Goal: Task Accomplishment & Management: Complete application form

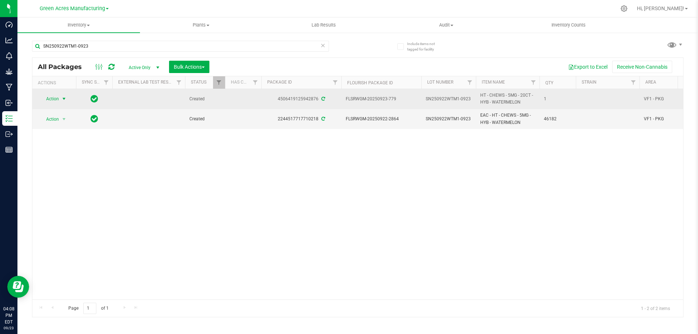
click at [44, 97] on span "Action" at bounding box center [50, 99] width 20 height 10
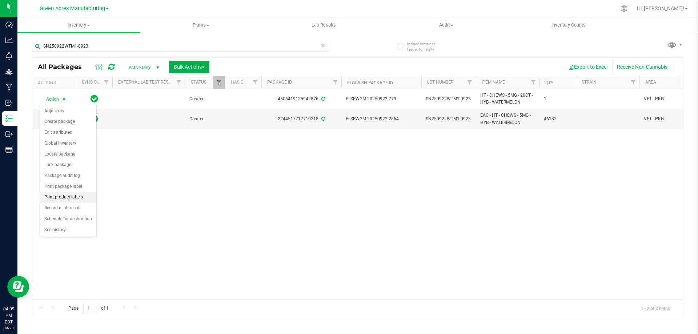
click at [80, 196] on li "Print product labels" at bounding box center [68, 197] width 56 height 11
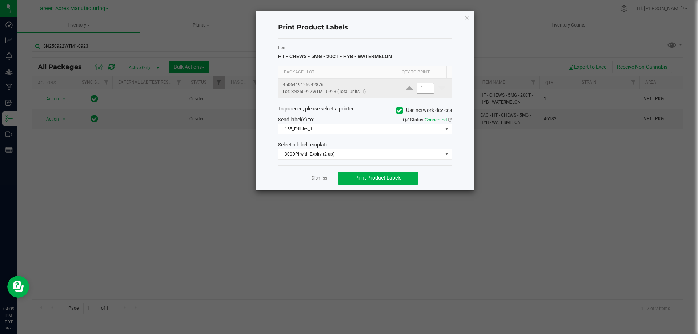
click at [423, 90] on input "1" at bounding box center [425, 88] width 17 height 10
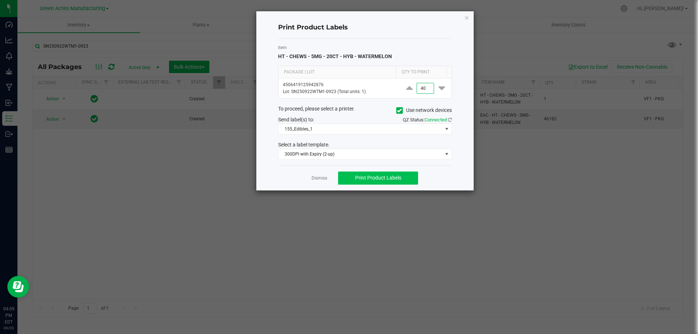
type input "40"
click at [399, 175] on span "Print Product Labels" at bounding box center [378, 178] width 46 height 6
click at [408, 176] on button "Print Product Labels" at bounding box center [378, 178] width 80 height 13
click at [401, 176] on span "Print Product Labels" at bounding box center [378, 178] width 46 height 6
click at [323, 176] on link "Dismiss" at bounding box center [320, 178] width 16 height 6
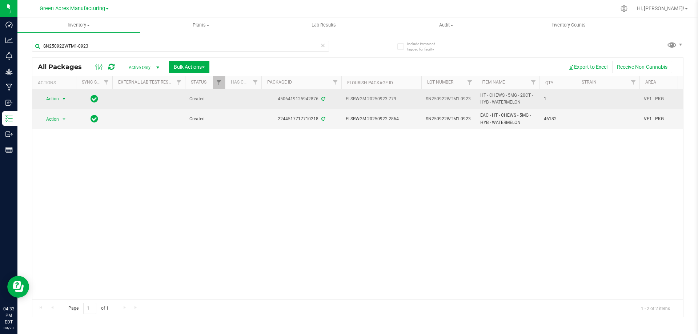
click at [64, 99] on span "select" at bounding box center [64, 99] width 6 height 6
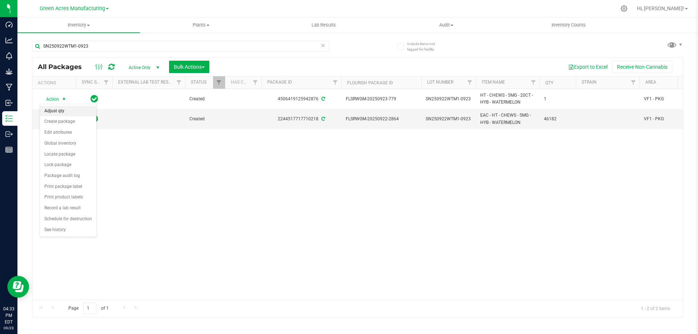
click at [58, 108] on li "Adjust qty" at bounding box center [68, 111] width 56 height 11
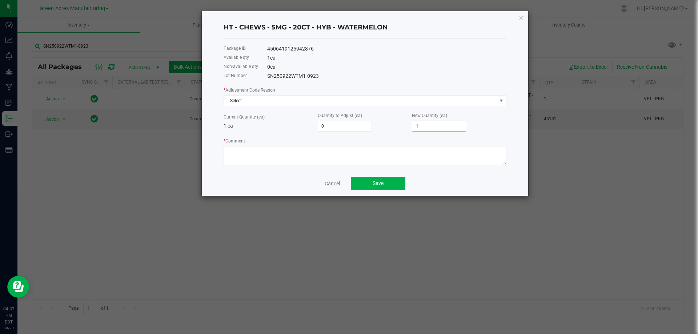
click at [430, 123] on input "1" at bounding box center [438, 126] width 53 height 10
type input "-1"
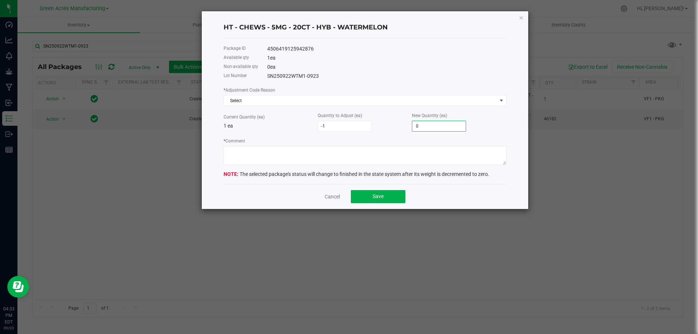
type input "0"
click at [405, 81] on div "Package ID 4506419125942876 Available qty 1 ea Non-available qty 0 ea Lot Numbe…" at bounding box center [365, 111] width 283 height 145
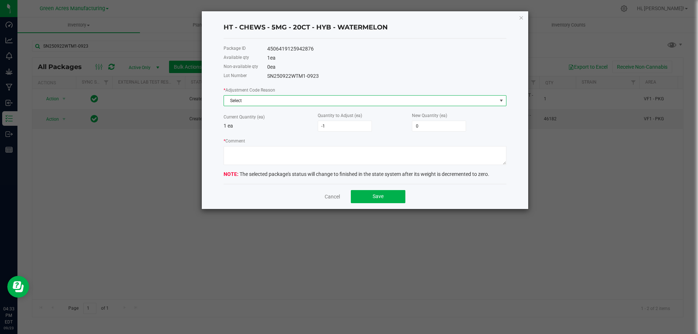
click at [399, 103] on span "Select" at bounding box center [360, 101] width 273 height 10
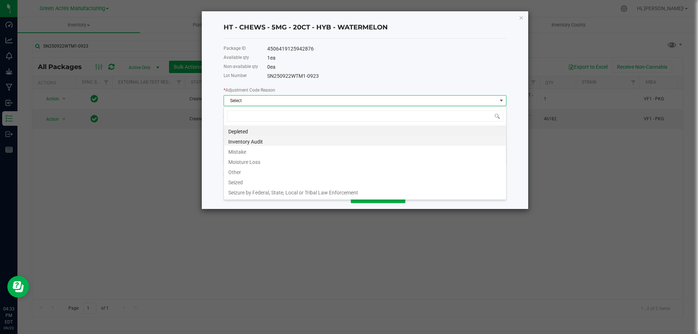
scroll to position [11, 283]
click at [303, 171] on li "Other" at bounding box center [365, 171] width 282 height 10
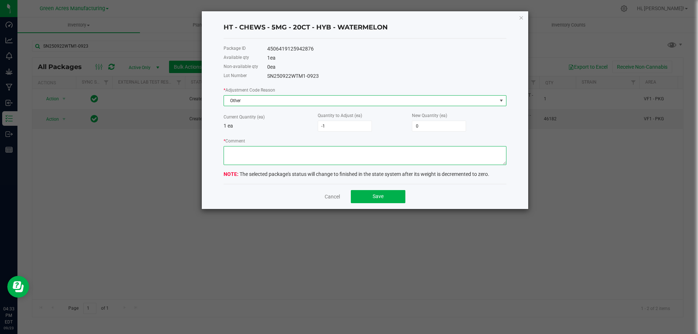
drag, startPoint x: 311, startPoint y: 155, endPoint x: 304, endPoint y: 154, distance: 7.3
click at [309, 155] on textarea "* Comment" at bounding box center [365, 155] width 283 height 19
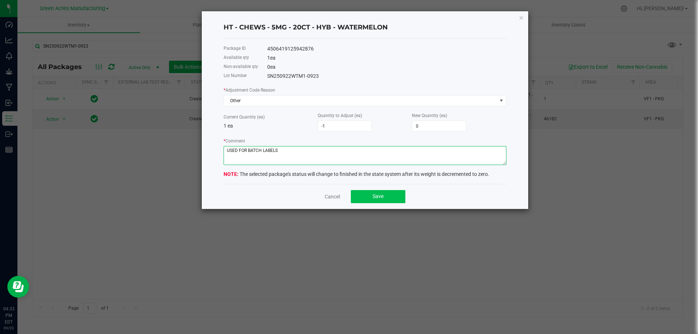
type textarea "USED FOR BATCH LABELS"
click at [383, 195] on span "Save" at bounding box center [378, 197] width 11 height 6
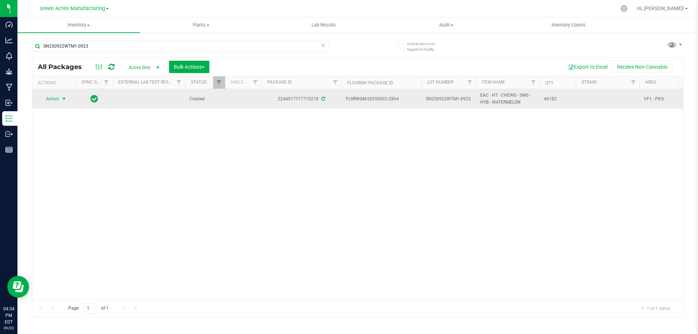
click at [56, 97] on span "Action" at bounding box center [50, 99] width 20 height 10
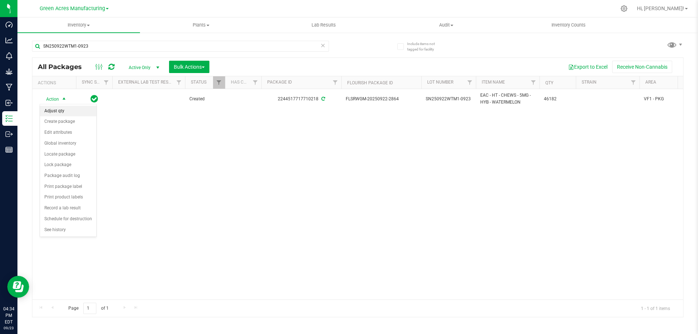
click at [57, 110] on li "Adjust qty" at bounding box center [68, 111] width 56 height 11
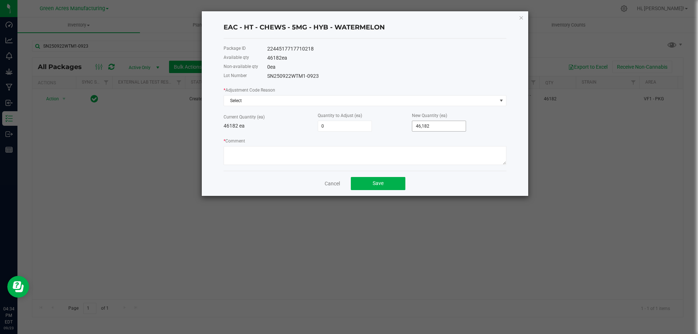
click at [440, 121] on span "46,182" at bounding box center [439, 126] width 54 height 11
type input "46182"
click at [438, 123] on input "46182" at bounding box center [438, 126] width 53 height 10
type input "-46,182"
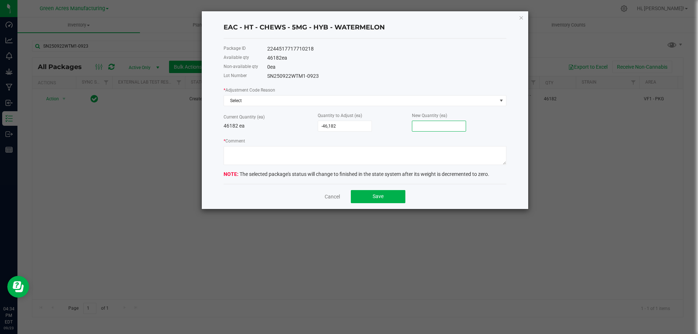
type input "-46,177"
type input "5"
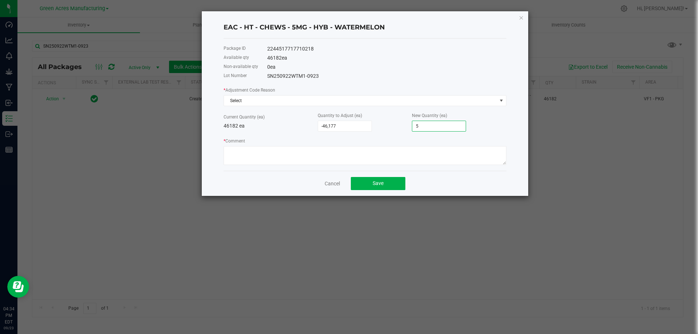
type input "-46,132"
type input "50"
type input "-45,673"
type input "509"
type input "-41,090"
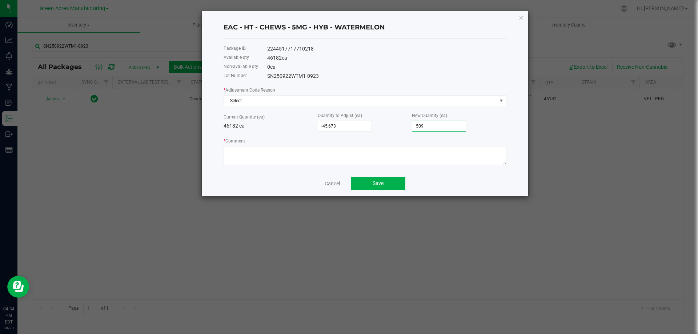
type input "5092"
type input "4,745"
type input "50,927"
click at [417, 63] on div "0 ea" at bounding box center [386, 67] width 239 height 8
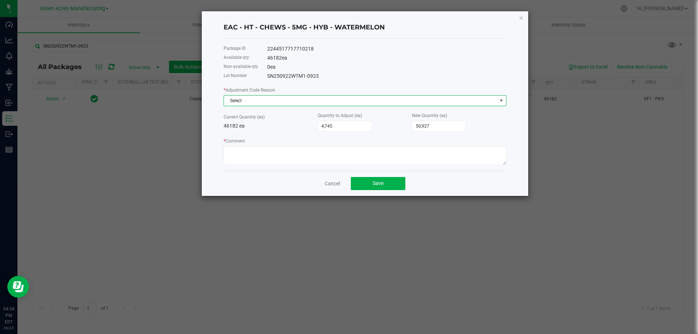
click at [390, 104] on span "Select" at bounding box center [360, 101] width 273 height 10
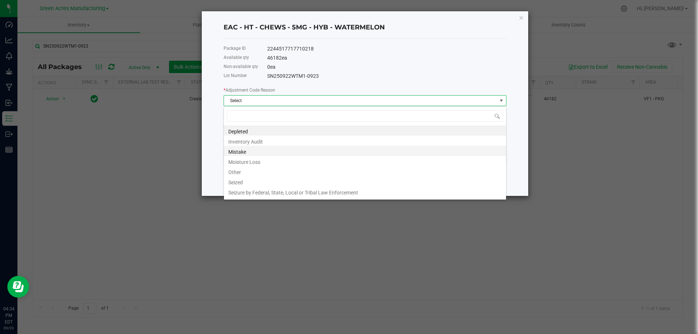
click at [316, 151] on li "Mistake" at bounding box center [365, 151] width 282 height 10
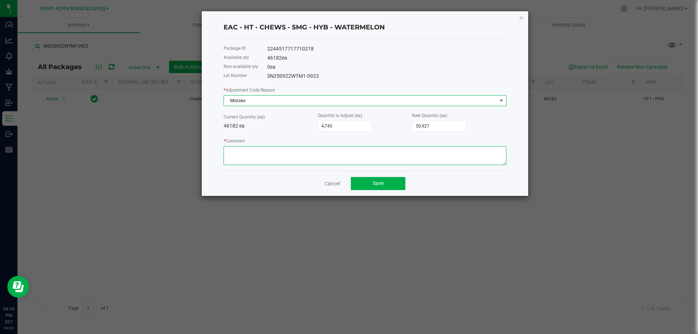
click at [316, 152] on textarea "* Comment" at bounding box center [365, 155] width 283 height 19
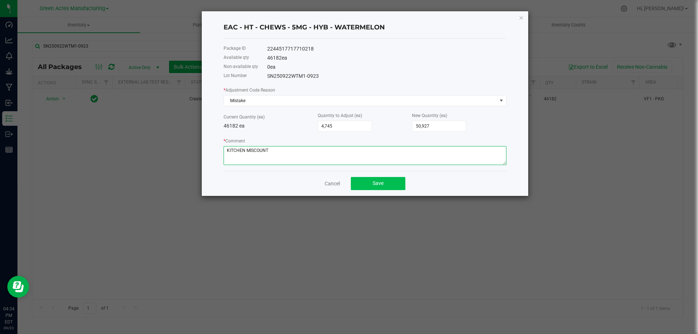
type textarea "KITCHEN MISCOUNT"
click at [379, 181] on span "Save" at bounding box center [378, 183] width 11 height 6
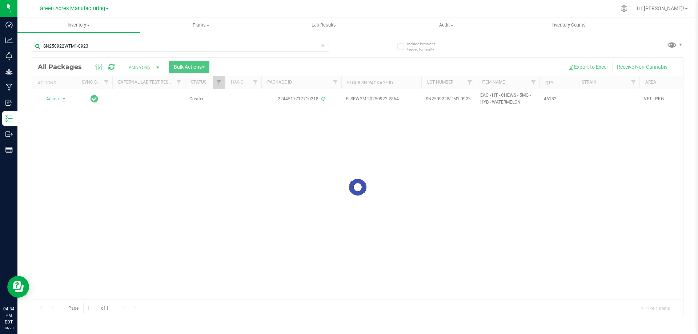
click at [63, 99] on div at bounding box center [357, 187] width 651 height 259
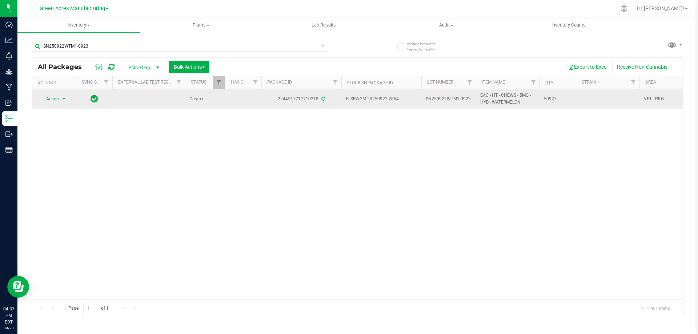
click at [61, 101] on span "select" at bounding box center [64, 99] width 9 height 10
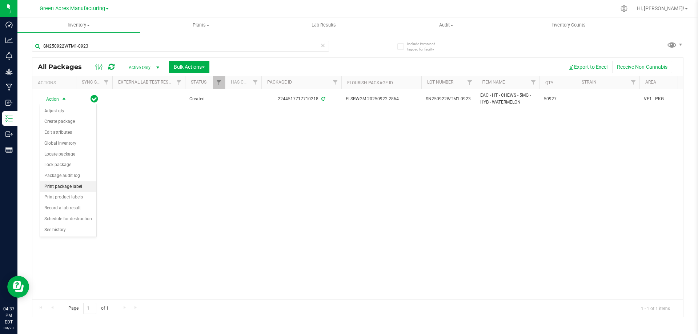
click at [79, 186] on li "Print package label" at bounding box center [68, 186] width 56 height 11
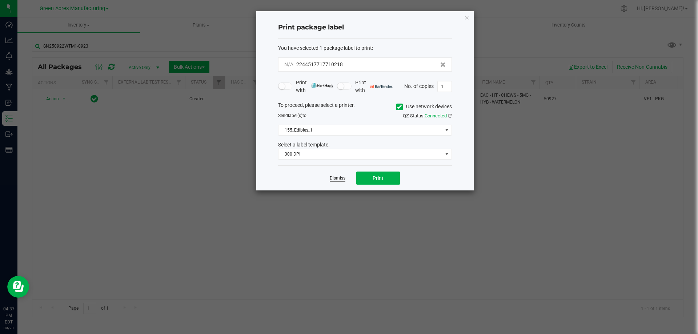
click at [337, 179] on link "Dismiss" at bounding box center [338, 178] width 16 height 6
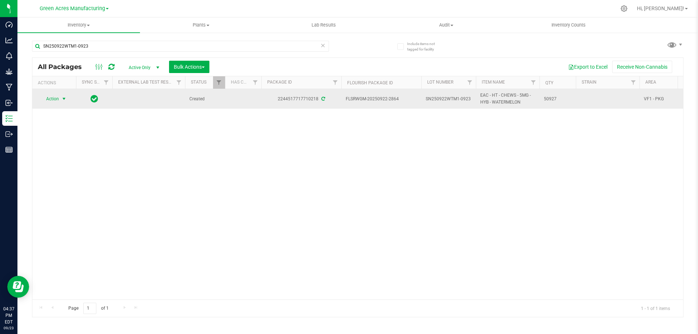
click at [62, 102] on span "select" at bounding box center [64, 99] width 6 height 6
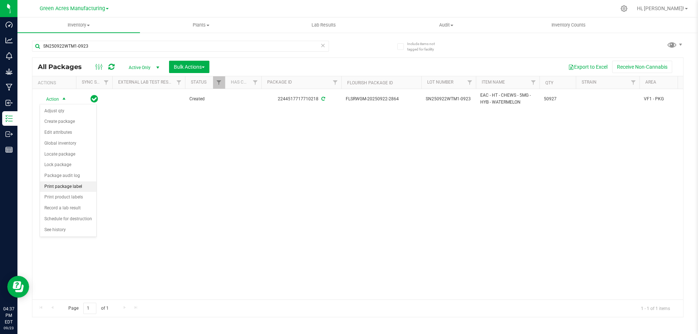
click at [69, 182] on li "Print package label" at bounding box center [68, 186] width 56 height 11
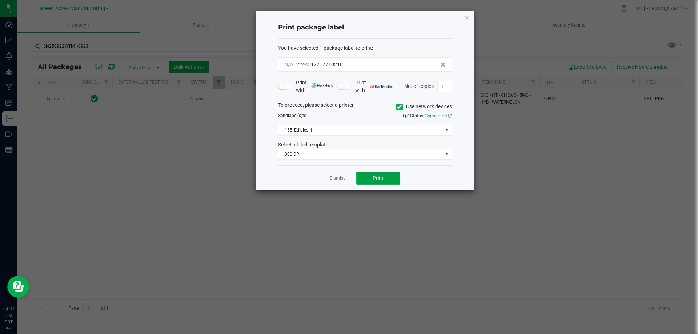
click at [375, 177] on span "Print" at bounding box center [378, 178] width 11 height 6
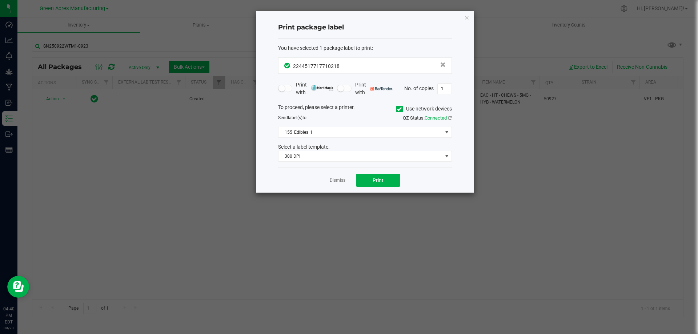
click at [335, 177] on app-cancel-button "Dismiss" at bounding box center [338, 181] width 16 height 8
click at [338, 181] on link "Dismiss" at bounding box center [338, 180] width 16 height 6
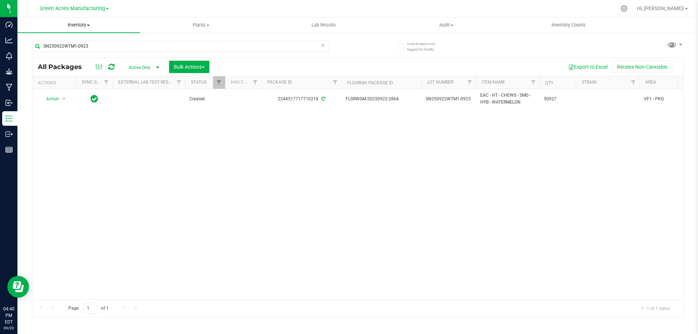
click at [86, 25] on span "Inventory" at bounding box center [78, 25] width 123 height 7
click at [69, 84] on span "From bill of materials" at bounding box center [50, 87] width 66 height 6
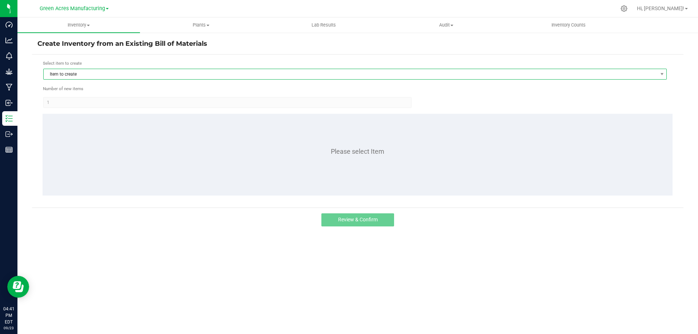
click at [306, 75] on span "Item to create" at bounding box center [351, 74] width 614 height 10
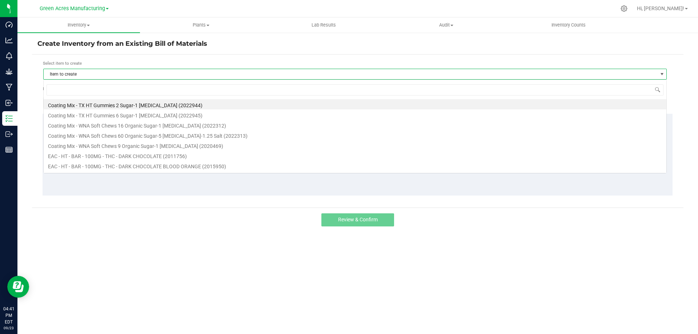
scroll to position [11, 624]
type input "WATERMELON"
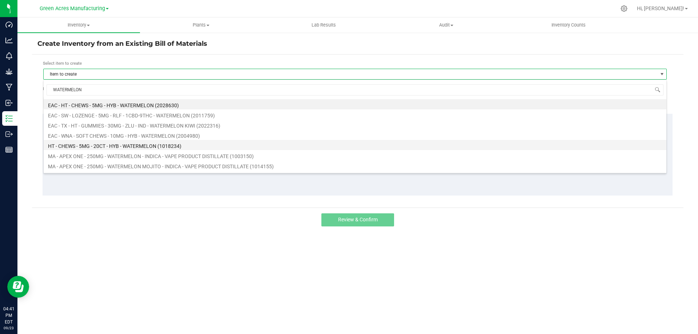
click at [157, 143] on li "HT - CHEWS - 5MG - 20CT - HYB - WATERMELON (1018234)" at bounding box center [355, 145] width 623 height 10
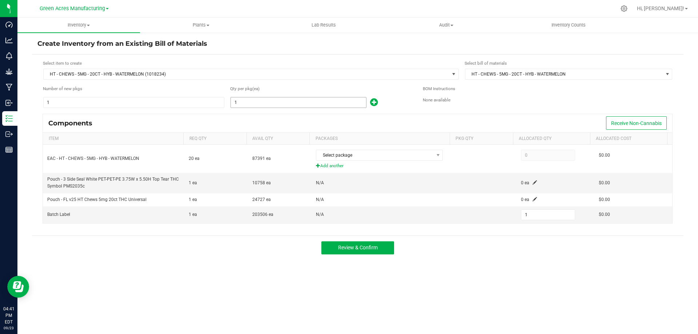
click at [267, 101] on input "1" at bounding box center [298, 102] width 135 height 10
type input "2"
type input "25"
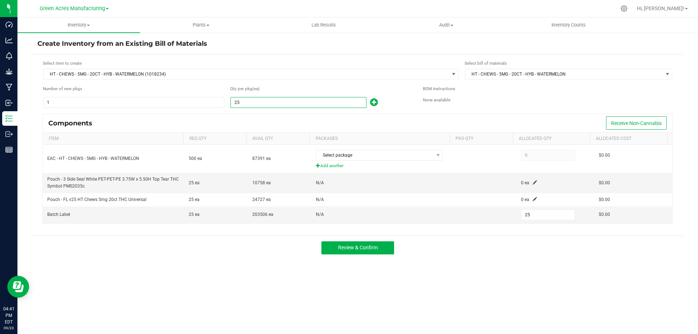
type input "252"
type input "2521"
type input "2,521"
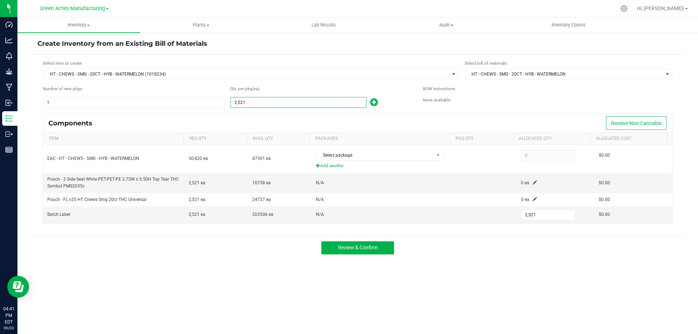
click at [374, 115] on div "Components Receive Non-Cannabis" at bounding box center [358, 123] width 630 height 18
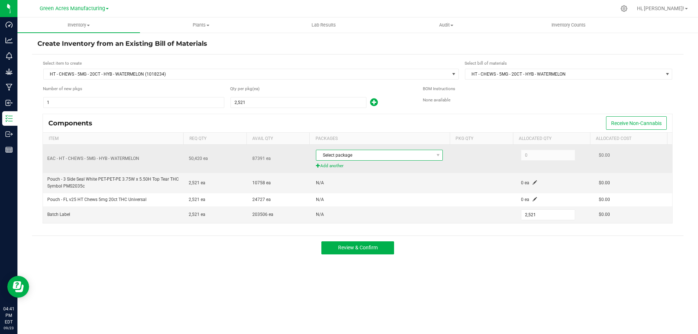
click at [366, 155] on span "Select package" at bounding box center [374, 155] width 117 height 10
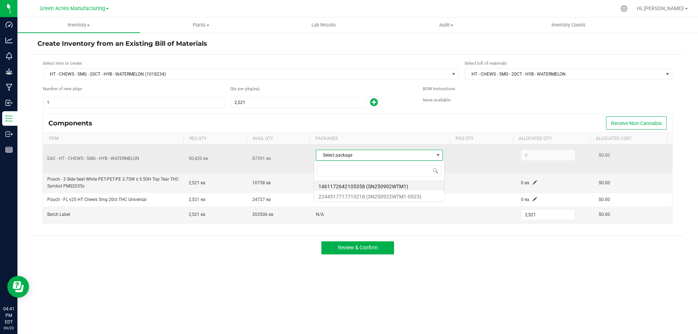
scroll to position [11, 125]
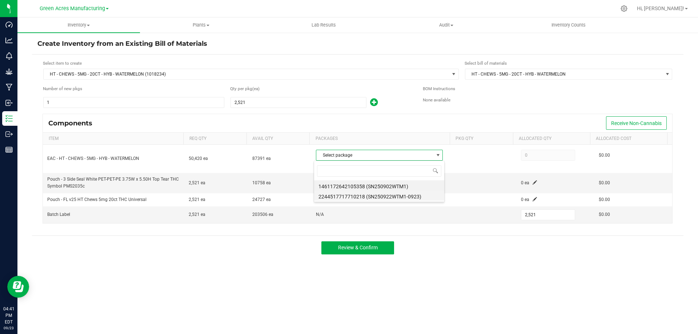
click at [370, 199] on li "2244517717710218 (SN250922WTM1-0923)" at bounding box center [379, 196] width 130 height 10
type input "50,420"
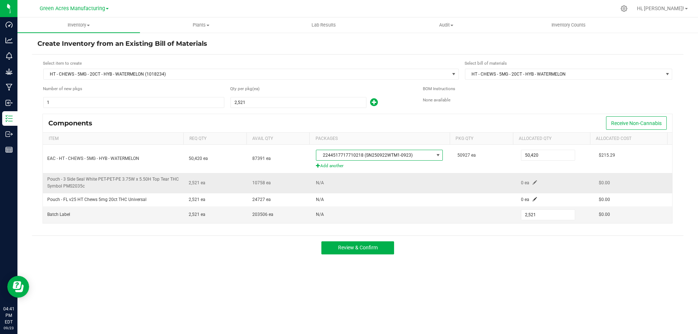
click at [533, 183] on span at bounding box center [535, 182] width 4 height 4
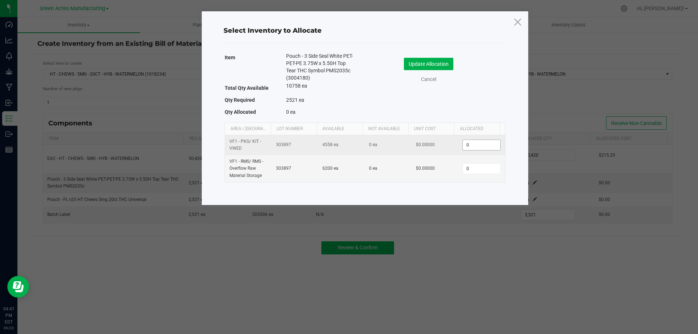
click at [465, 146] on input "0" at bounding box center [481, 145] width 37 height 10
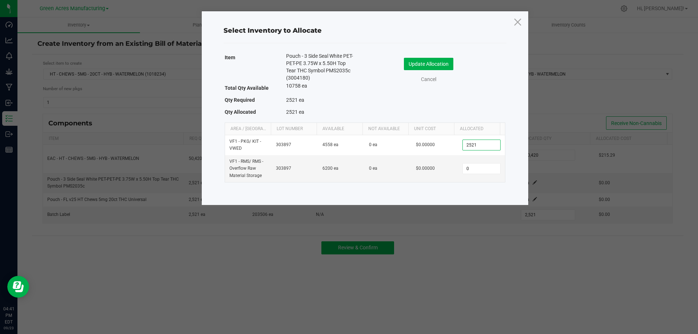
type input "2,521"
click at [468, 88] on div "Update Allocation Cancel" at bounding box center [435, 71] width 129 height 38
click at [450, 67] on button "Update Allocation" at bounding box center [428, 64] width 49 height 12
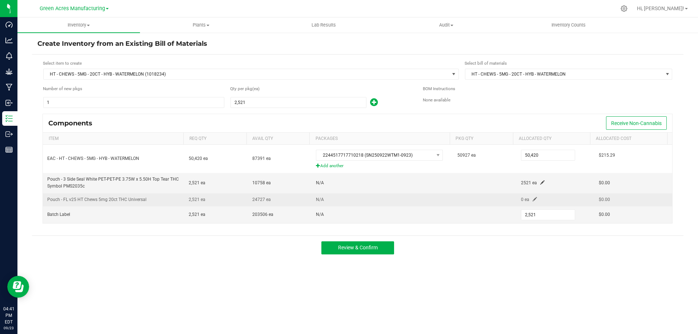
click at [533, 199] on span at bounding box center [535, 199] width 4 height 4
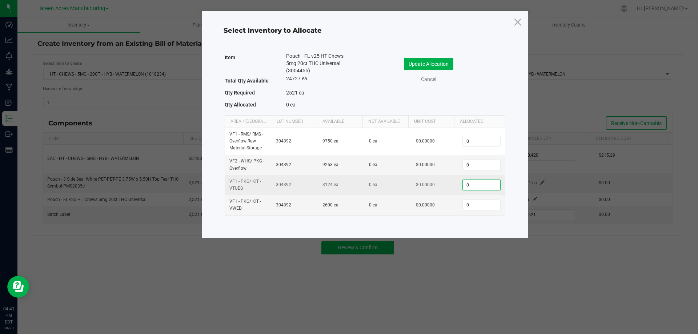
click at [476, 183] on input "0" at bounding box center [481, 185] width 37 height 10
type input "2"
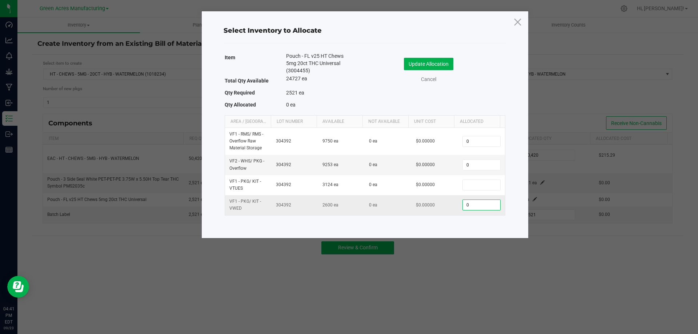
click at [472, 208] on input "0" at bounding box center [481, 205] width 37 height 10
type input "2,521"
drag, startPoint x: 482, startPoint y: 83, endPoint x: 465, endPoint y: 75, distance: 18.7
click at [481, 83] on div "Cancel" at bounding box center [435, 80] width 129 height 8
click at [448, 58] on button "Update Allocation" at bounding box center [428, 64] width 49 height 12
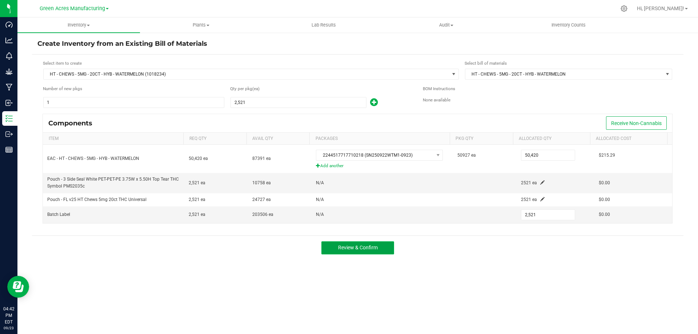
click at [366, 246] on span "Review & Confirm" at bounding box center [358, 248] width 40 height 6
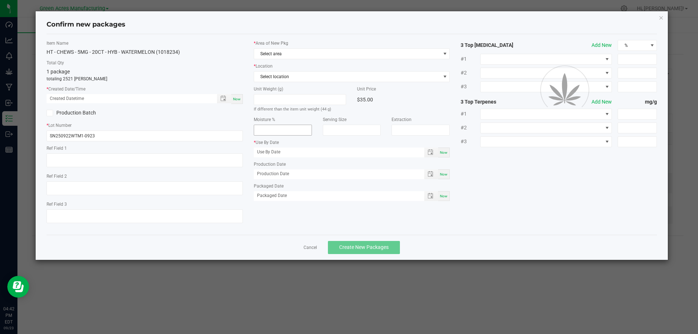
type input "04/04/2026"
type input "09/22/2025"
click at [240, 97] on span "Now" at bounding box center [237, 99] width 8 height 4
type input "09/23/2025 04:42 PM"
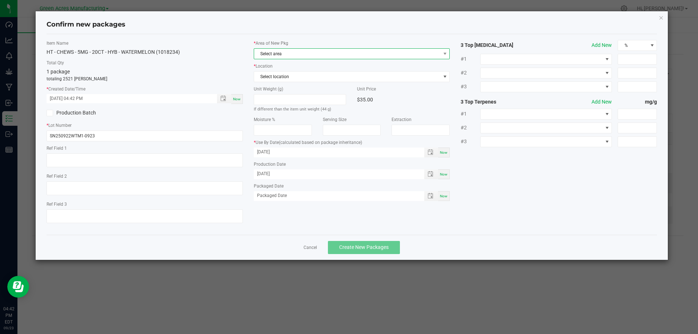
click at [275, 53] on span "Select area" at bounding box center [347, 54] width 187 height 10
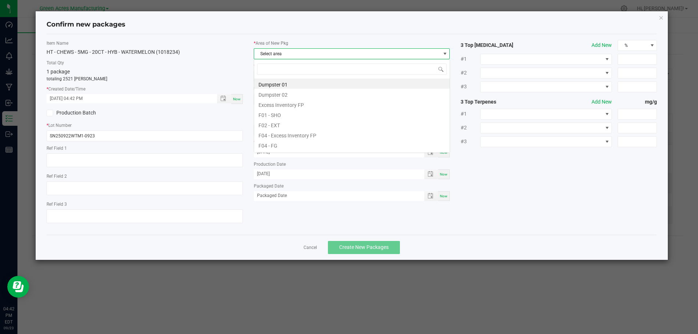
scroll to position [11, 196]
type input "V"
click at [298, 116] on li "Pantry / Secured Vault" at bounding box center [352, 114] width 196 height 10
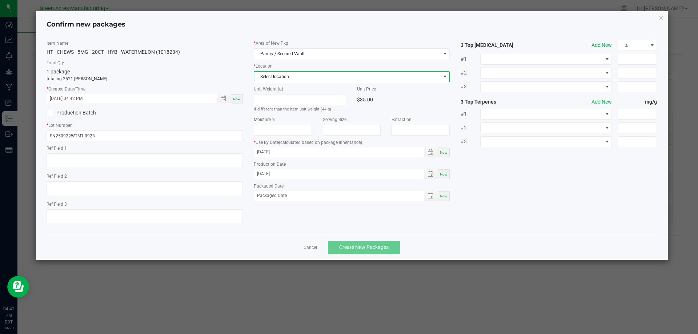
click at [285, 74] on span "Select location" at bounding box center [347, 77] width 187 height 10
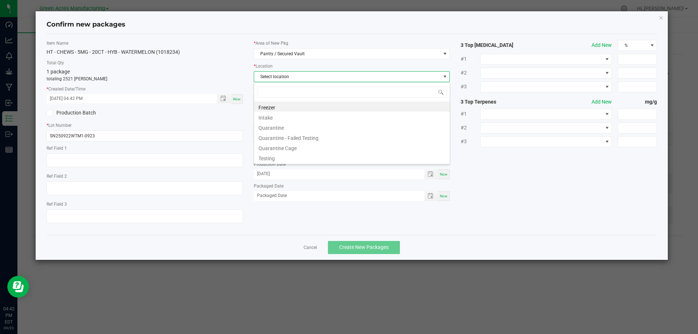
click at [279, 117] on li "Intake" at bounding box center [352, 117] width 196 height 10
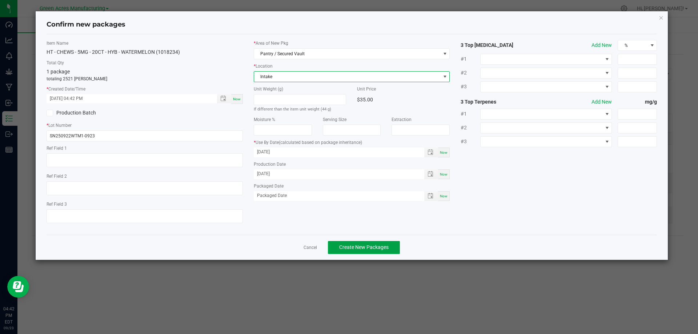
click at [363, 247] on span "Create New Packages" at bounding box center [363, 247] width 49 height 6
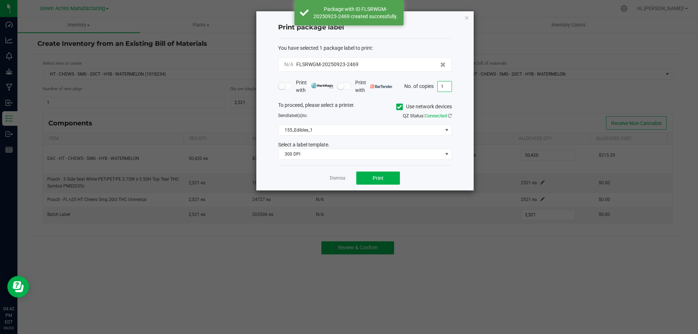
click at [443, 90] on input "1" at bounding box center [445, 86] width 14 height 10
type input "2"
click at [414, 167] on div "Dismiss Print" at bounding box center [365, 177] width 174 height 25
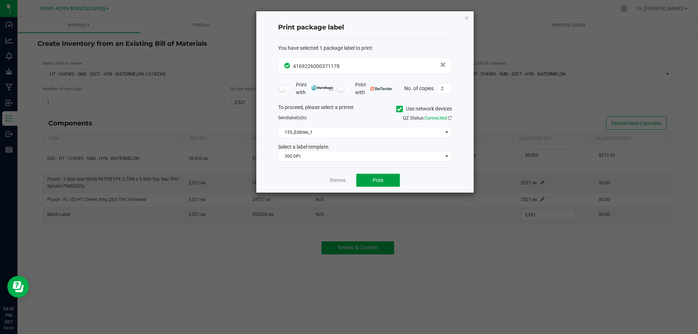
click at [380, 183] on span "Print" at bounding box center [378, 180] width 11 height 6
click at [337, 179] on link "Dismiss" at bounding box center [338, 180] width 16 height 6
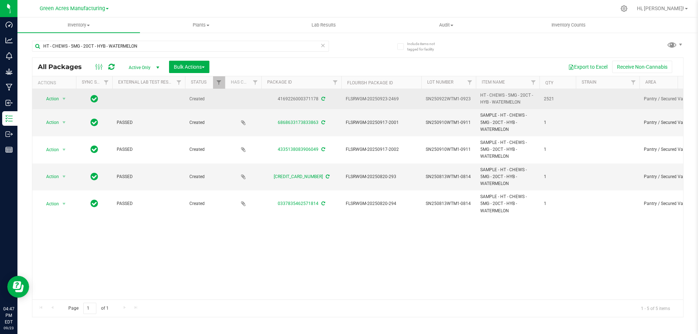
click at [452, 100] on span "SN250922WTM1-0923" at bounding box center [449, 99] width 46 height 7
click at [451, 99] on input "SN250922WTM1-0923" at bounding box center [447, 98] width 52 height 11
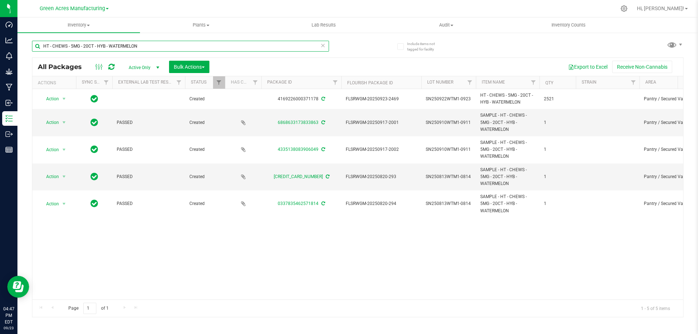
click at [201, 49] on input "HT - CHEWS - 5MG - 20CT - HYB - WATERMELON" at bounding box center [180, 46] width 297 height 11
paste input "SN250922WTM1-0923"
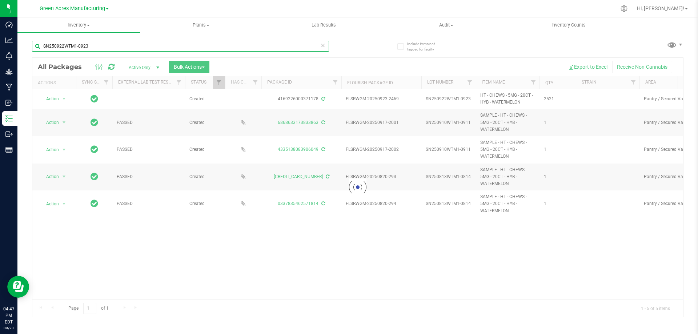
type input "SN250922WTM1-0923"
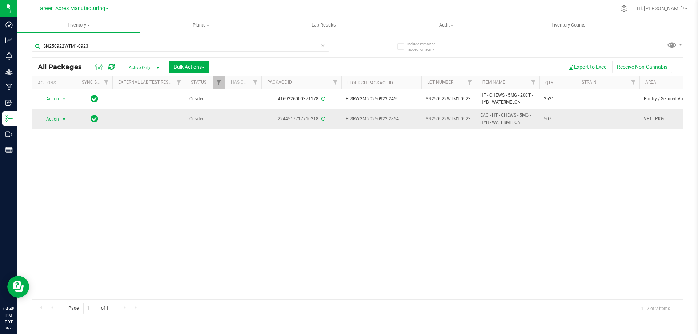
click at [54, 119] on span "Action" at bounding box center [50, 119] width 20 height 10
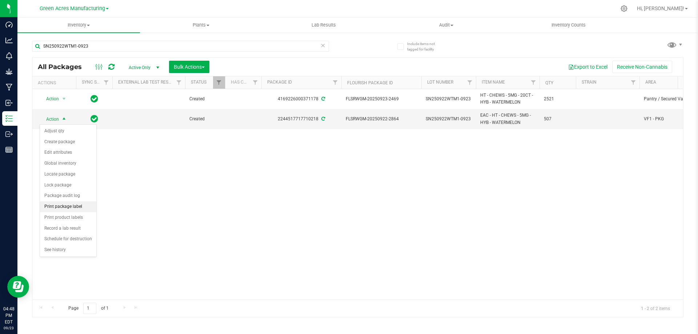
click at [76, 209] on li "Print package label" at bounding box center [68, 207] width 56 height 11
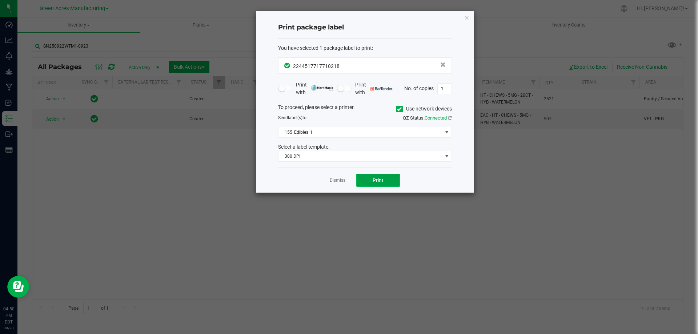
click at [377, 179] on span "Print" at bounding box center [378, 180] width 11 height 6
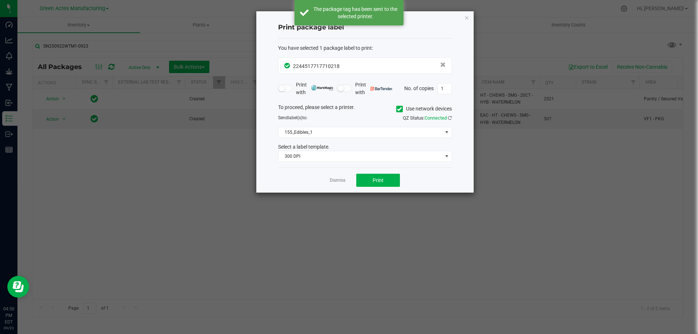
drag, startPoint x: 338, startPoint y: 180, endPoint x: 324, endPoint y: 182, distance: 14.3
click at [333, 181] on link "Dismiss" at bounding box center [338, 180] width 16 height 6
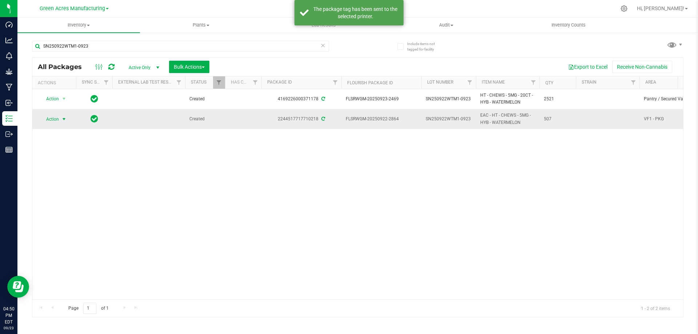
click at [44, 120] on span "Action" at bounding box center [50, 119] width 20 height 10
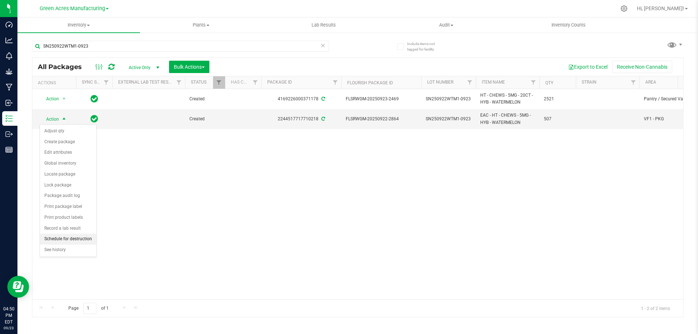
click at [76, 241] on li "Schedule for destruction" at bounding box center [68, 239] width 56 height 11
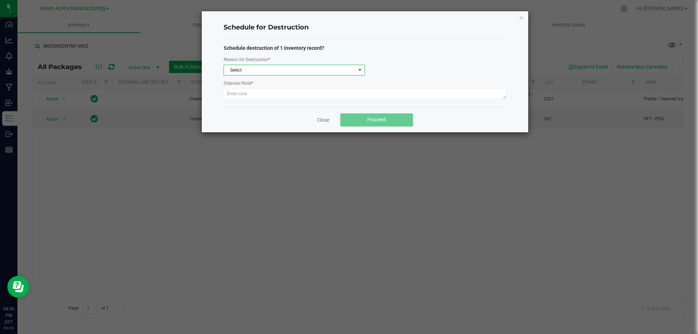
click at [302, 71] on span "Select" at bounding box center [290, 70] width 132 height 10
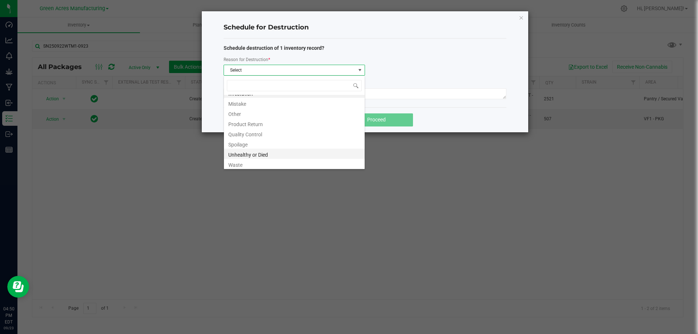
scroll to position [9, 0]
drag, startPoint x: 247, startPoint y: 163, endPoint x: 249, endPoint y: 132, distance: 31.0
click at [247, 163] on li "Waste" at bounding box center [294, 162] width 141 height 10
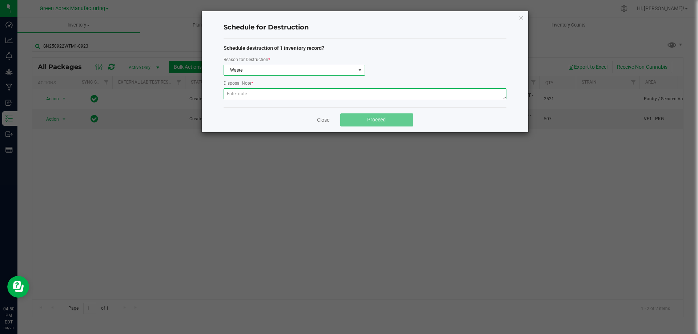
click at [248, 92] on textarea at bounding box center [365, 93] width 283 height 11
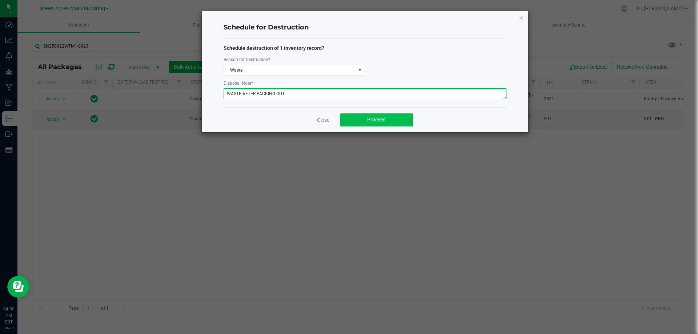
type textarea "WASTE AFTER PACKING OUT"
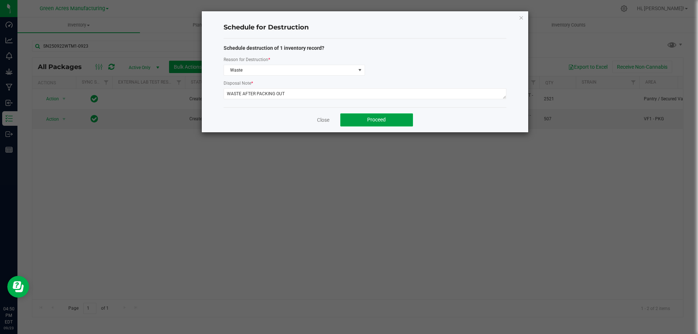
click at [363, 119] on button "Proceed" at bounding box center [376, 119] width 73 height 13
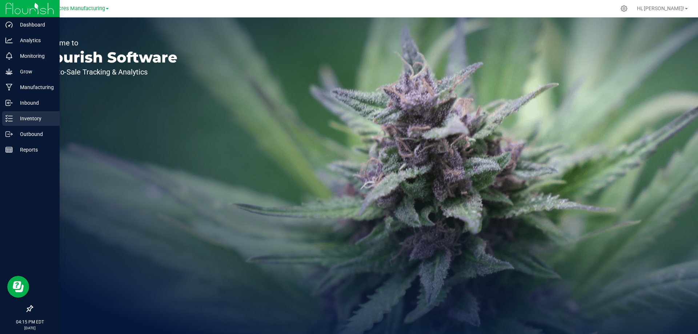
click at [28, 119] on p "Inventory" at bounding box center [35, 118] width 44 height 9
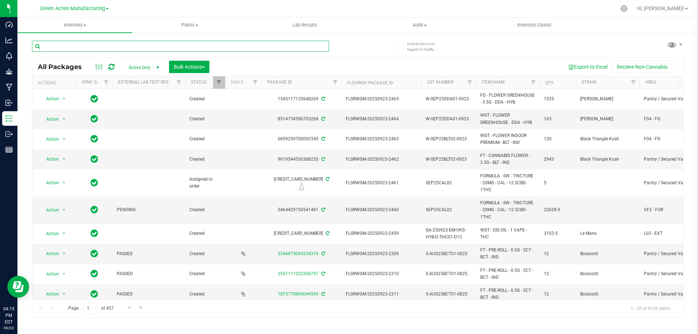
click at [104, 47] on input "text" at bounding box center [180, 46] width 297 height 11
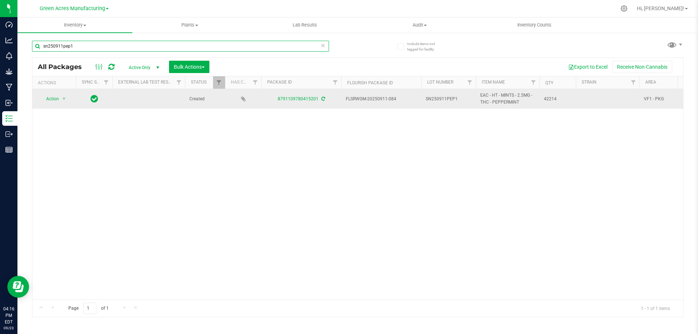
type input "sn250911pep1"
click at [462, 100] on span "SN250911PEP1" at bounding box center [449, 99] width 46 height 7
type input "SN250911PEP1-0923"
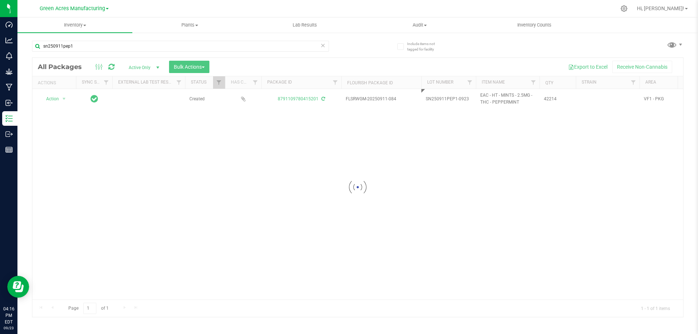
click at [287, 153] on div "Loading... All Packages Active Only Active Only Lab Samples Locked All External…" at bounding box center [358, 187] width 652 height 260
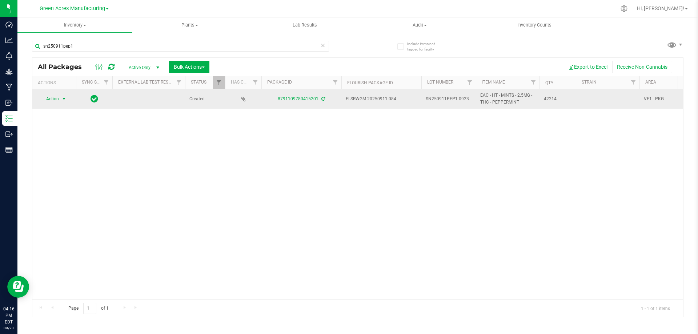
click at [59, 100] on span "Action" at bounding box center [50, 99] width 20 height 10
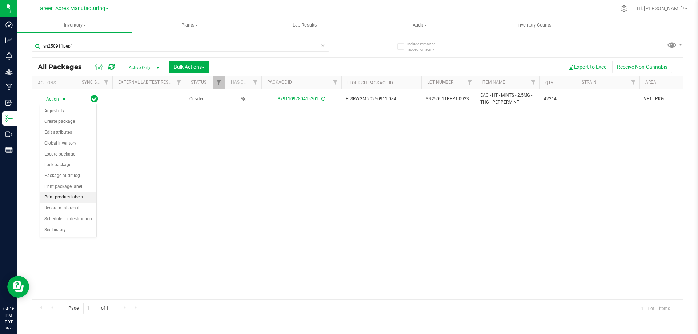
click at [65, 197] on li "Print product labels" at bounding box center [68, 197] width 56 height 11
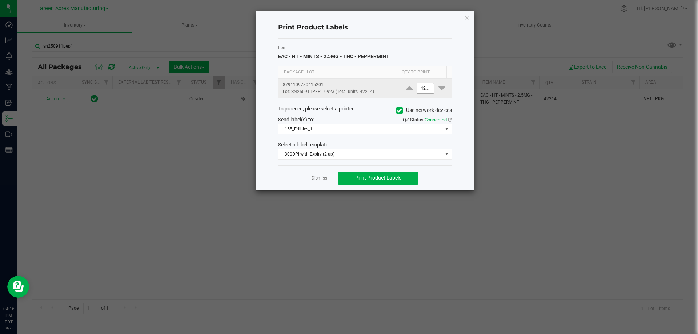
click at [419, 91] on input "42214" at bounding box center [425, 88] width 17 height 10
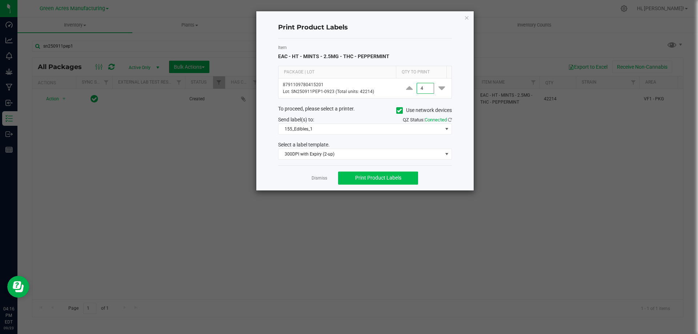
type input "4"
click at [385, 178] on span "Print Product Labels" at bounding box center [378, 178] width 46 height 6
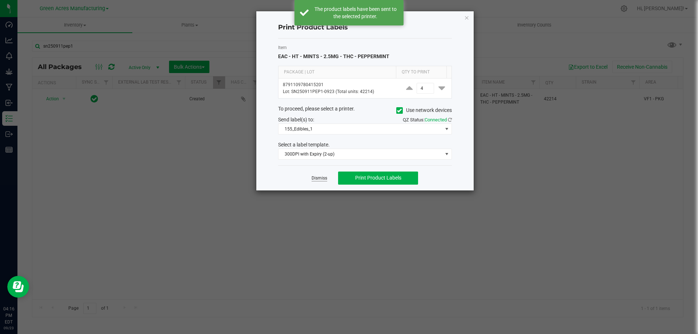
click at [319, 176] on link "Dismiss" at bounding box center [320, 178] width 16 height 6
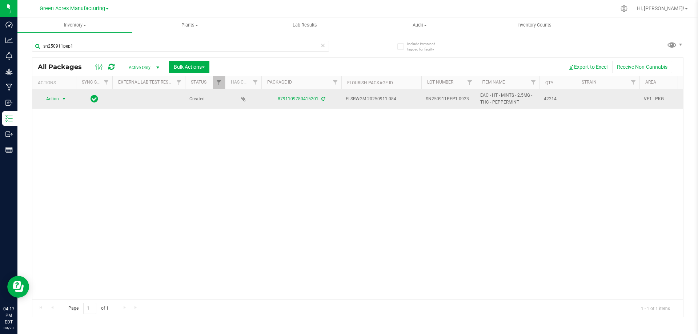
click at [54, 100] on span "Action" at bounding box center [50, 99] width 20 height 10
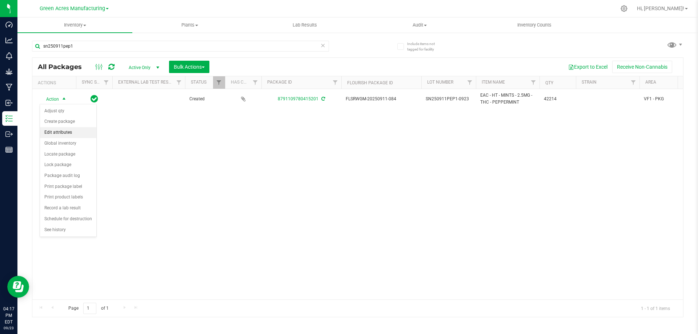
click at [75, 133] on li "Edit attributes" at bounding box center [68, 132] width 56 height 11
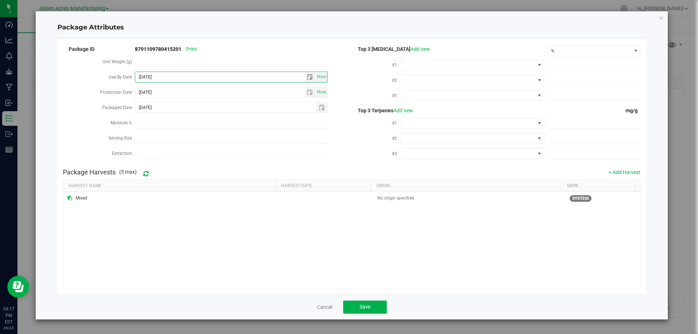
click at [181, 79] on input "[DATE]" at bounding box center [219, 77] width 169 height 10
type input "[DATE]"
click at [375, 304] on button "Save" at bounding box center [365, 307] width 44 height 13
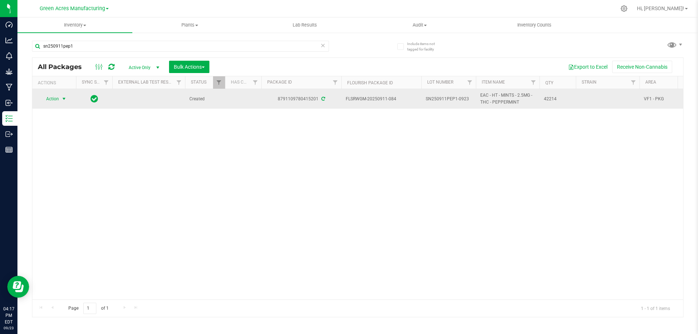
click at [56, 99] on span "Action" at bounding box center [50, 99] width 20 height 10
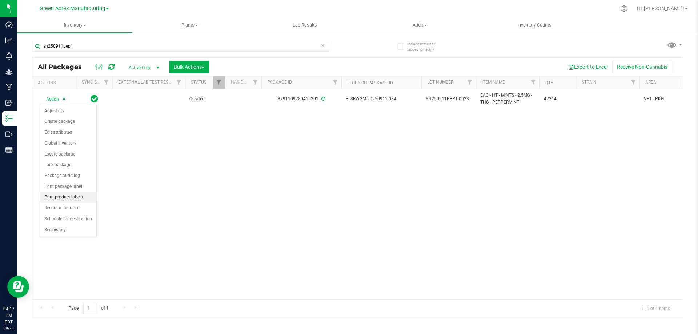
click at [85, 197] on li "Print product labels" at bounding box center [68, 197] width 56 height 11
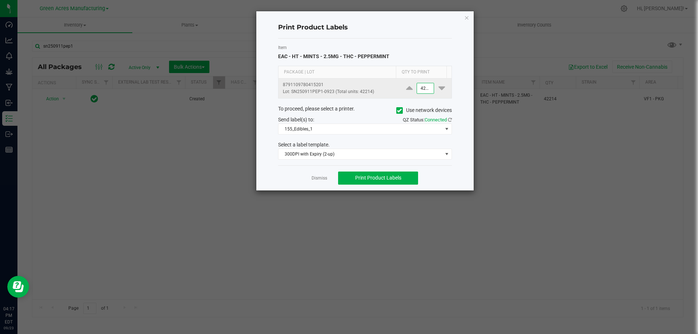
click at [421, 86] on input "42214" at bounding box center [425, 88] width 17 height 10
type input "1,000"
click at [378, 179] on span "Print Product Labels" at bounding box center [378, 178] width 46 height 6
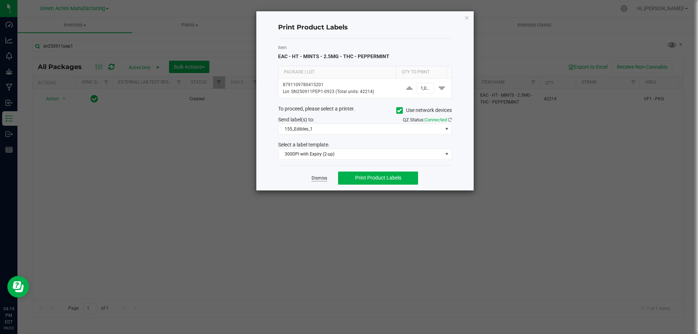
click at [324, 180] on link "Dismiss" at bounding box center [320, 178] width 16 height 6
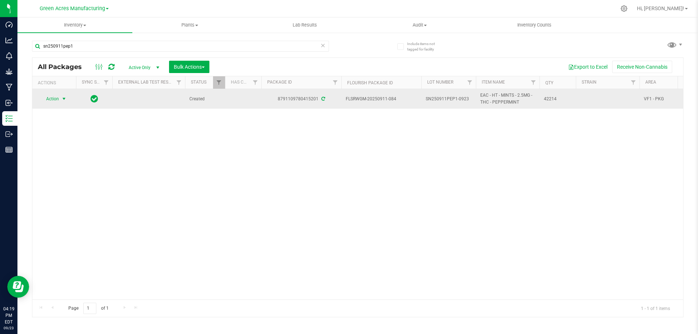
click at [56, 99] on span "Action" at bounding box center [50, 99] width 20 height 10
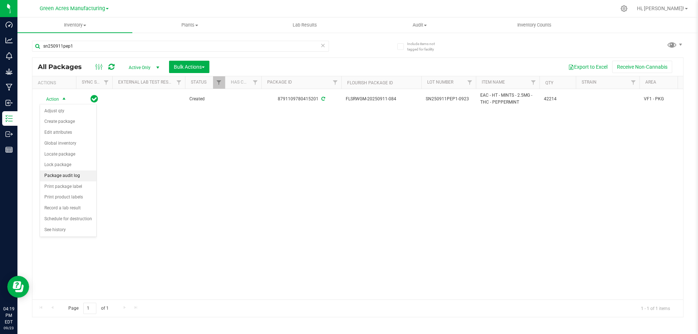
click at [66, 175] on li "Package audit log" at bounding box center [68, 176] width 56 height 11
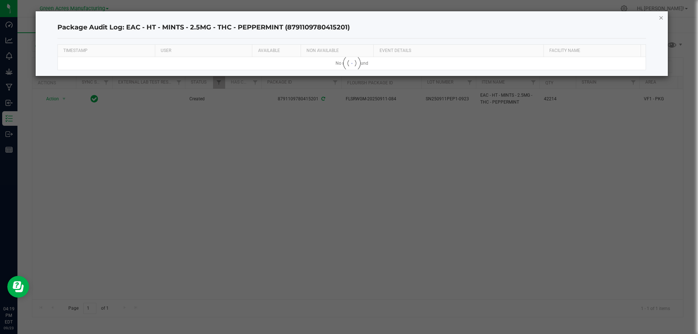
click at [662, 19] on icon "button" at bounding box center [661, 17] width 5 height 9
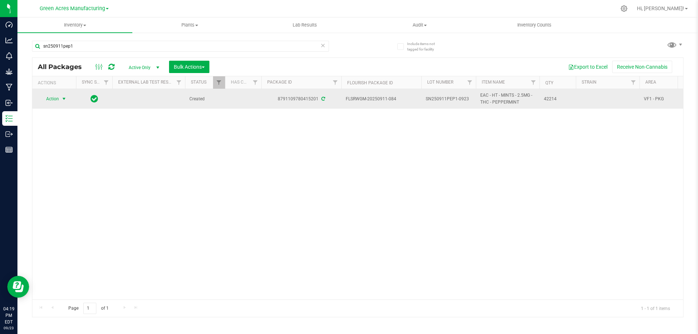
click at [51, 99] on span "Action" at bounding box center [50, 99] width 20 height 10
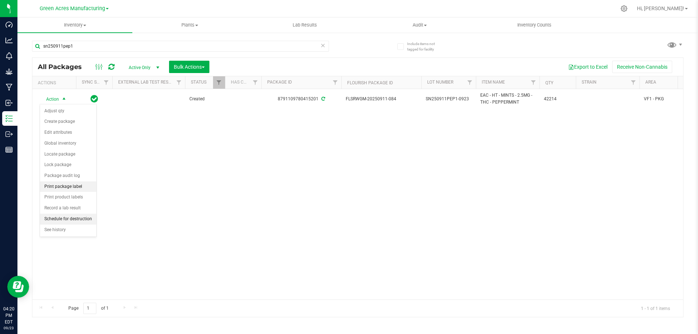
click at [80, 188] on li "Print package label" at bounding box center [68, 186] width 56 height 11
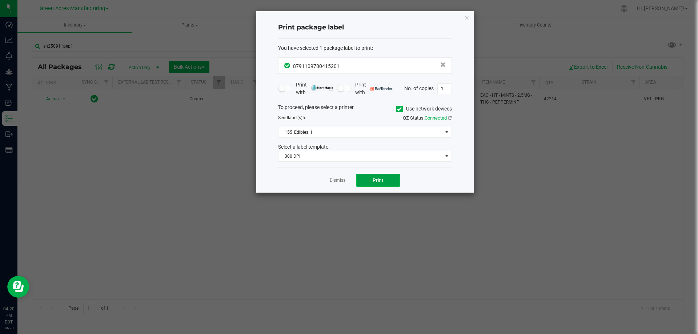
click at [379, 174] on button "Print" at bounding box center [378, 180] width 44 height 13
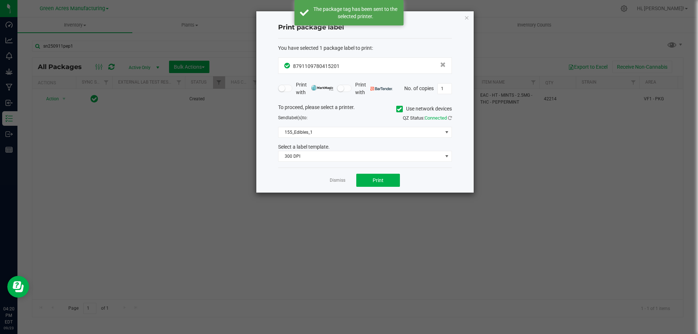
drag, startPoint x: 338, startPoint y: 180, endPoint x: 340, endPoint y: 183, distance: 3.9
click at [338, 179] on link "Dismiss" at bounding box center [338, 180] width 16 height 6
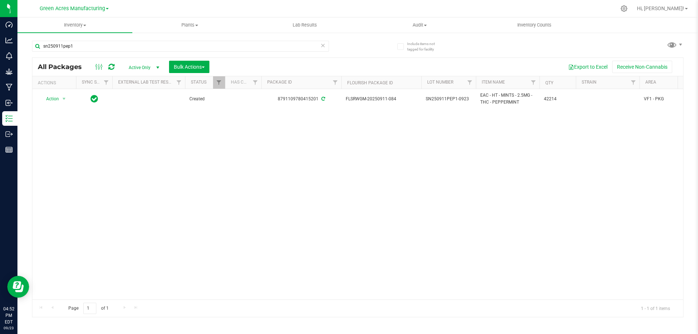
click at [473, 223] on div "Action Action Adjust qty Create package Edit attributes Global inventory Locate…" at bounding box center [357, 194] width 651 height 211
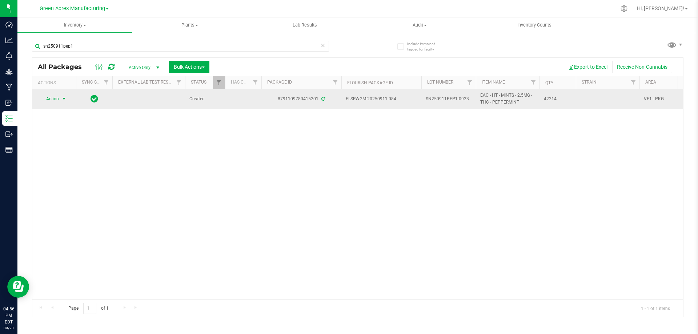
click at [53, 99] on span "Action" at bounding box center [50, 99] width 20 height 10
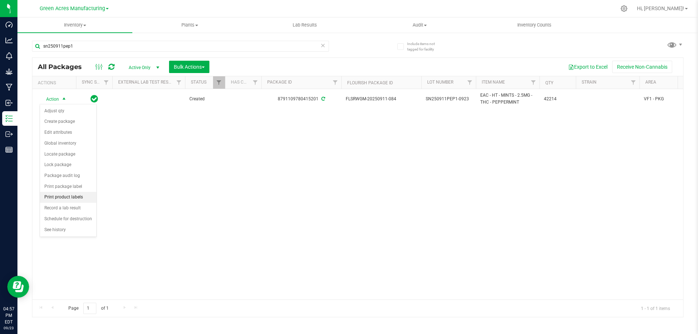
click at [81, 197] on li "Print product labels" at bounding box center [68, 197] width 56 height 11
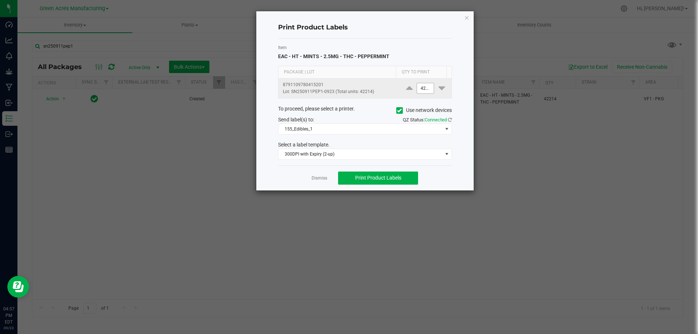
click at [421, 91] on input "42214" at bounding box center [425, 88] width 17 height 10
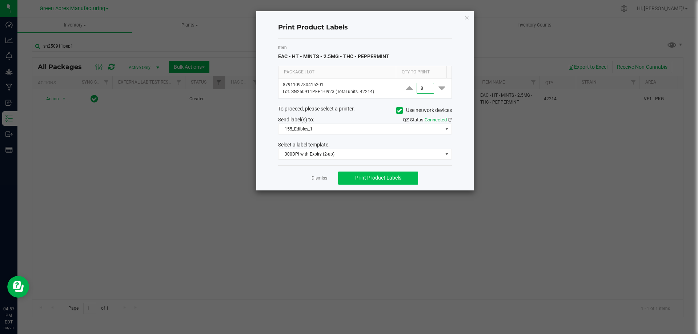
type input "8"
click at [381, 179] on span "Print Product Labels" at bounding box center [378, 178] width 46 height 6
click at [322, 178] on link "Dismiss" at bounding box center [320, 178] width 16 height 6
